Goal: Check status: Check status

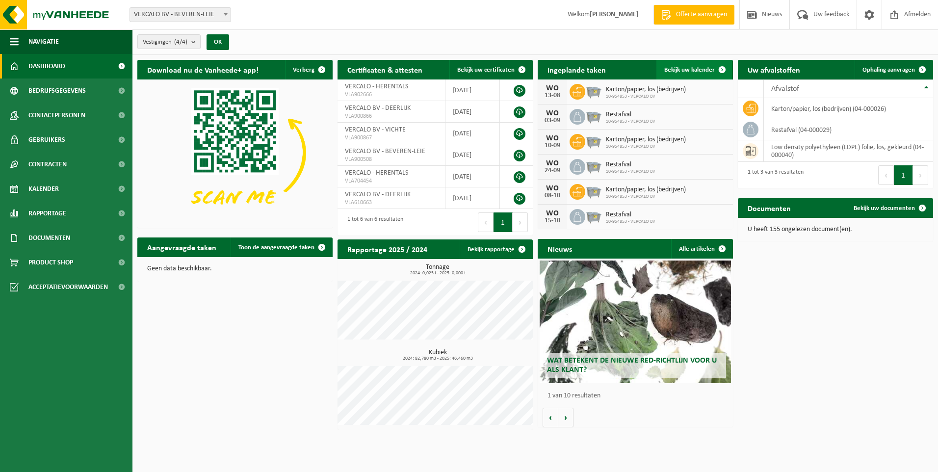
click at [724, 68] on span at bounding box center [722, 70] width 20 height 20
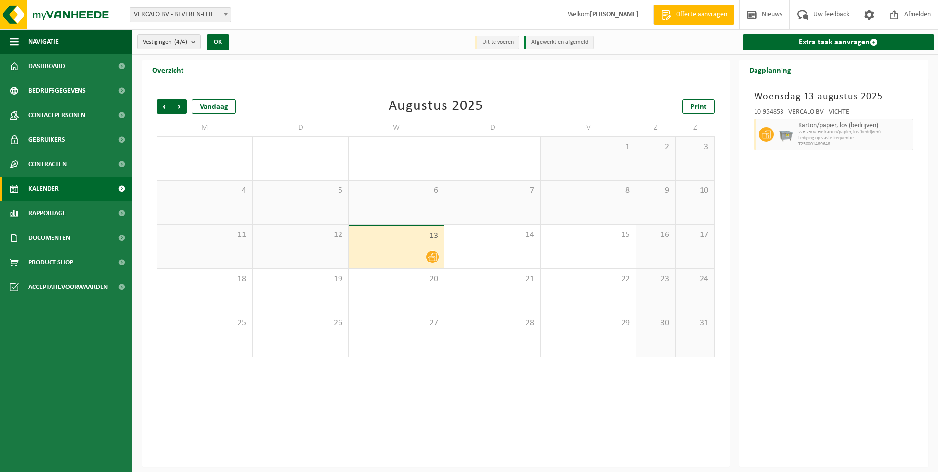
click at [285, 247] on div "12" at bounding box center [300, 247] width 95 height 44
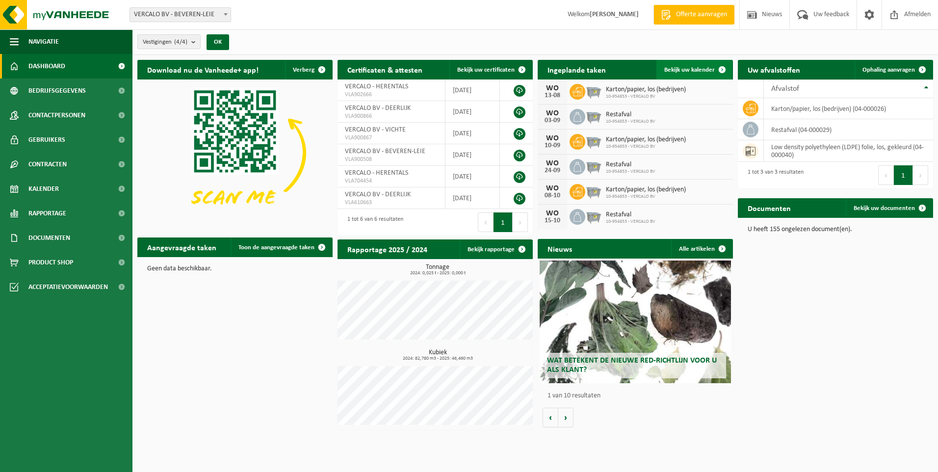
click at [672, 63] on link "Bekijk uw kalender" at bounding box center [694, 70] width 76 height 20
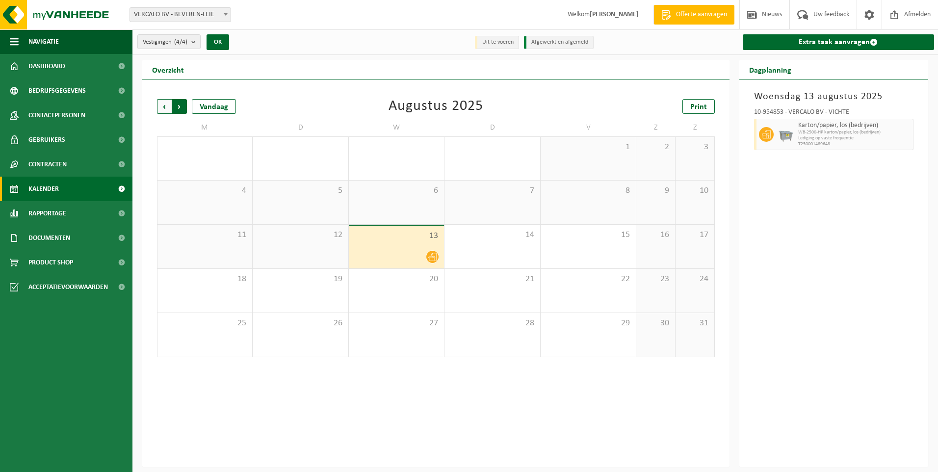
click at [164, 106] on span "Vorige" at bounding box center [164, 106] width 15 height 15
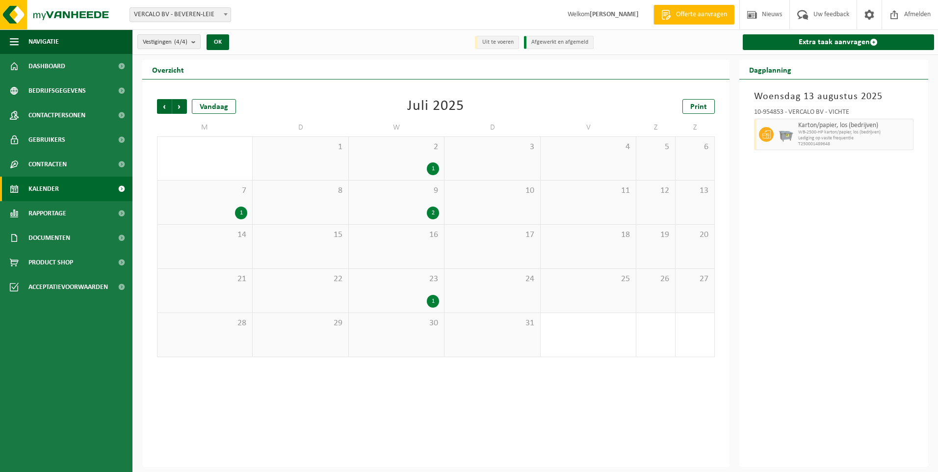
click at [430, 301] on div "1" at bounding box center [433, 301] width 12 height 13
